Goal: Task Accomplishment & Management: Use online tool/utility

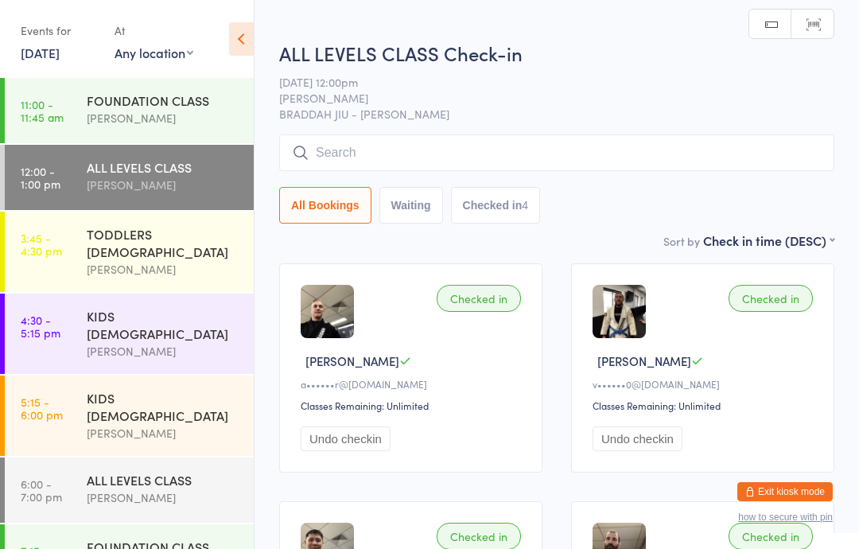
click at [185, 234] on div "TODDLERS [DEMOGRAPHIC_DATA]" at bounding box center [164, 242] width 154 height 35
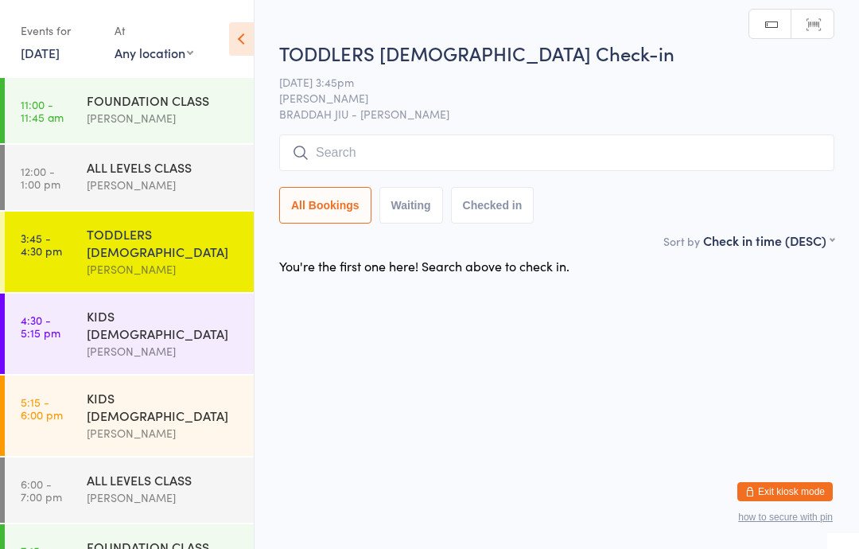
click at [114, 186] on div "[PERSON_NAME]" at bounding box center [164, 185] width 154 height 18
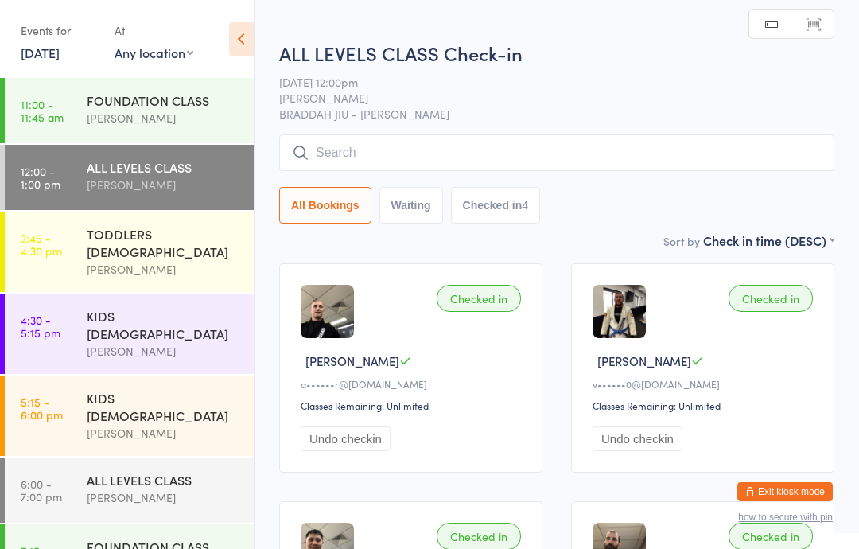
click at [68, 233] on link "3:45 - 4:30 pm TODDLERS [DEMOGRAPHIC_DATA] [PERSON_NAME]" at bounding box center [129, 252] width 249 height 80
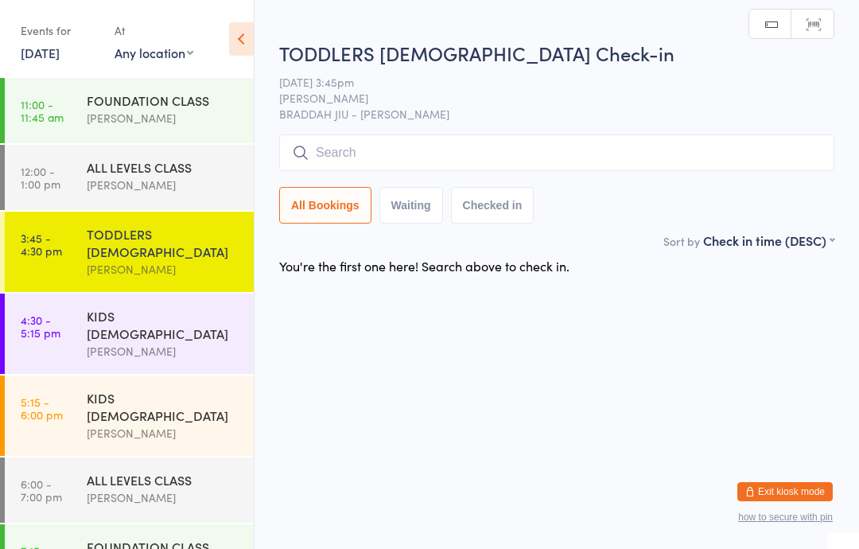
click at [639, 150] on input "search" at bounding box center [556, 152] width 555 height 37
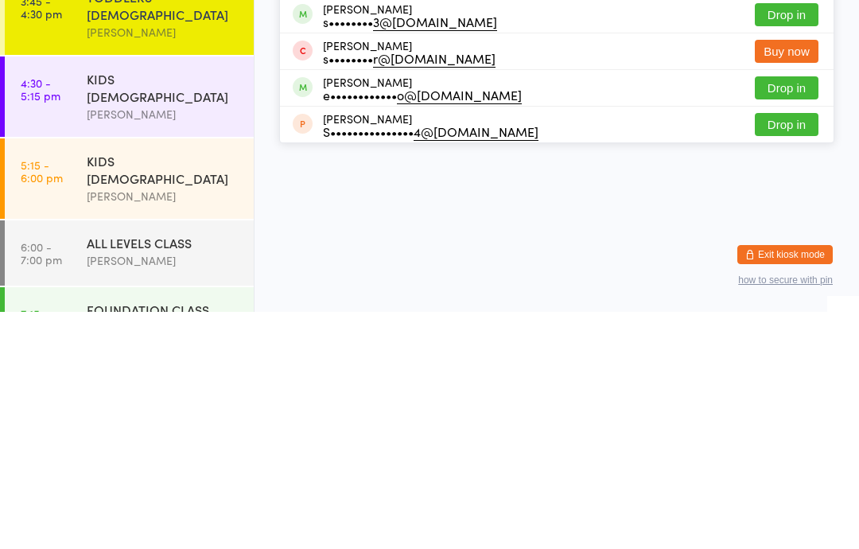
type input "Stef"
click at [434, 325] on div "e•••••••••••• o@[DOMAIN_NAME]" at bounding box center [422, 331] width 199 height 13
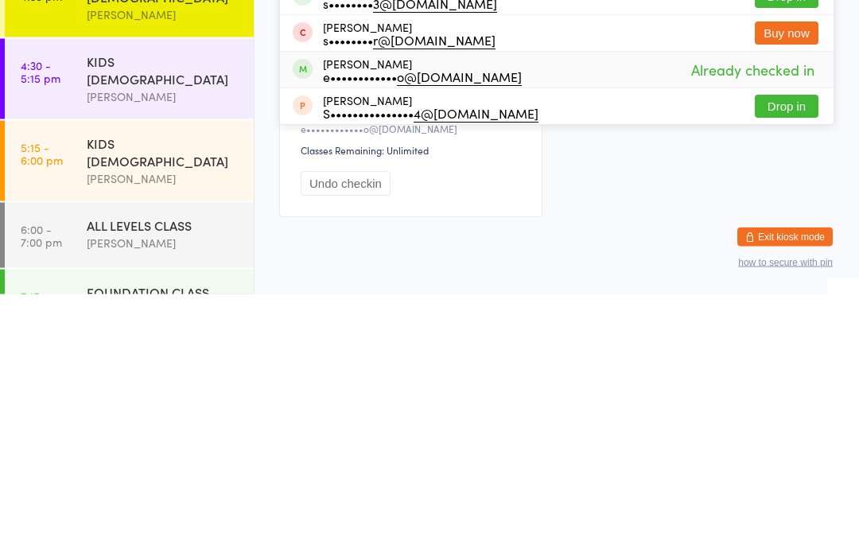
type input "stef"
click at [391, 325] on div "e•••••••••••• o@[DOMAIN_NAME]" at bounding box center [422, 331] width 199 height 13
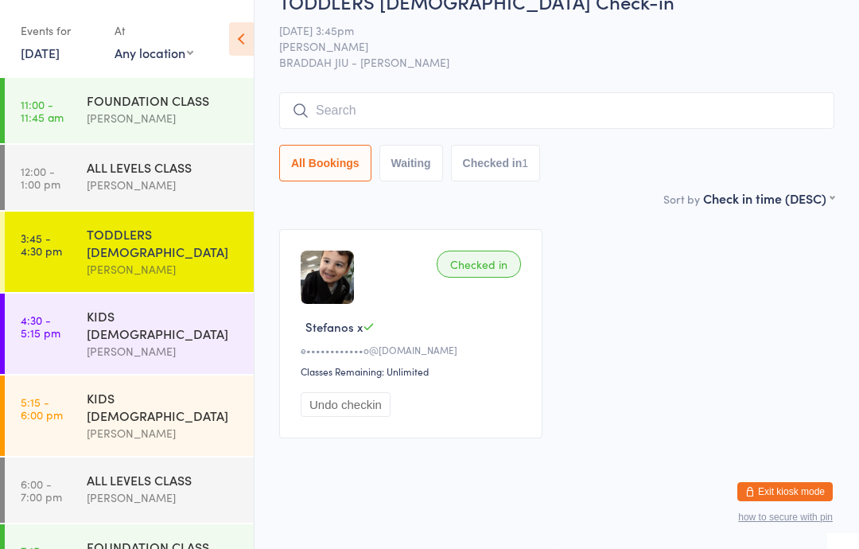
click at [184, 342] on div "[PERSON_NAME]" at bounding box center [164, 351] width 154 height 18
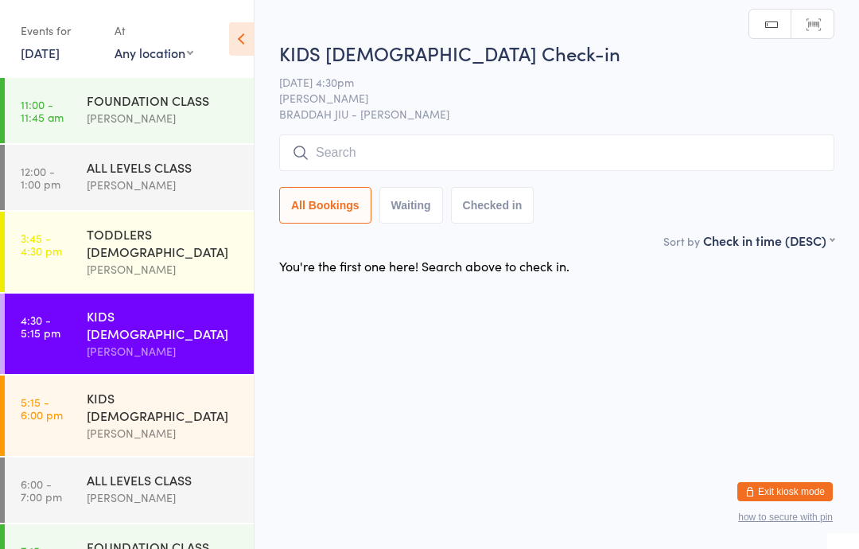
click at [537, 158] on input "search" at bounding box center [556, 152] width 555 height 37
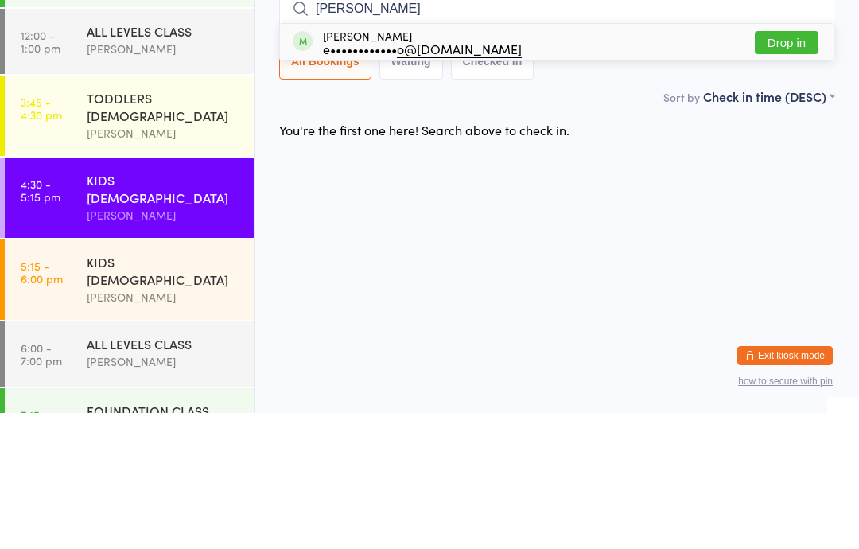
type input "[PERSON_NAME]"
click at [391, 178] on div "e•••••••••••• o@[DOMAIN_NAME]" at bounding box center [422, 184] width 199 height 13
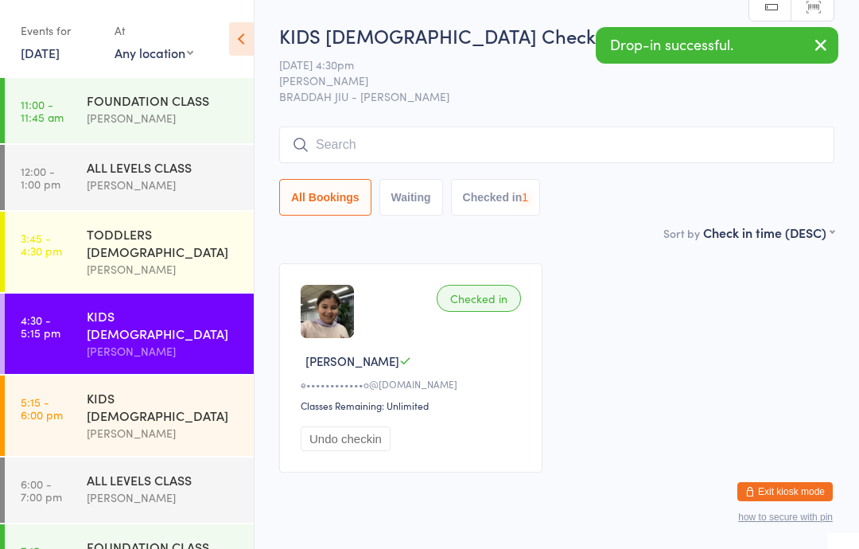
click at [191, 237] on div "TODDLERS [DEMOGRAPHIC_DATA]" at bounding box center [164, 242] width 154 height 35
